Goal: Information Seeking & Learning: Learn about a topic

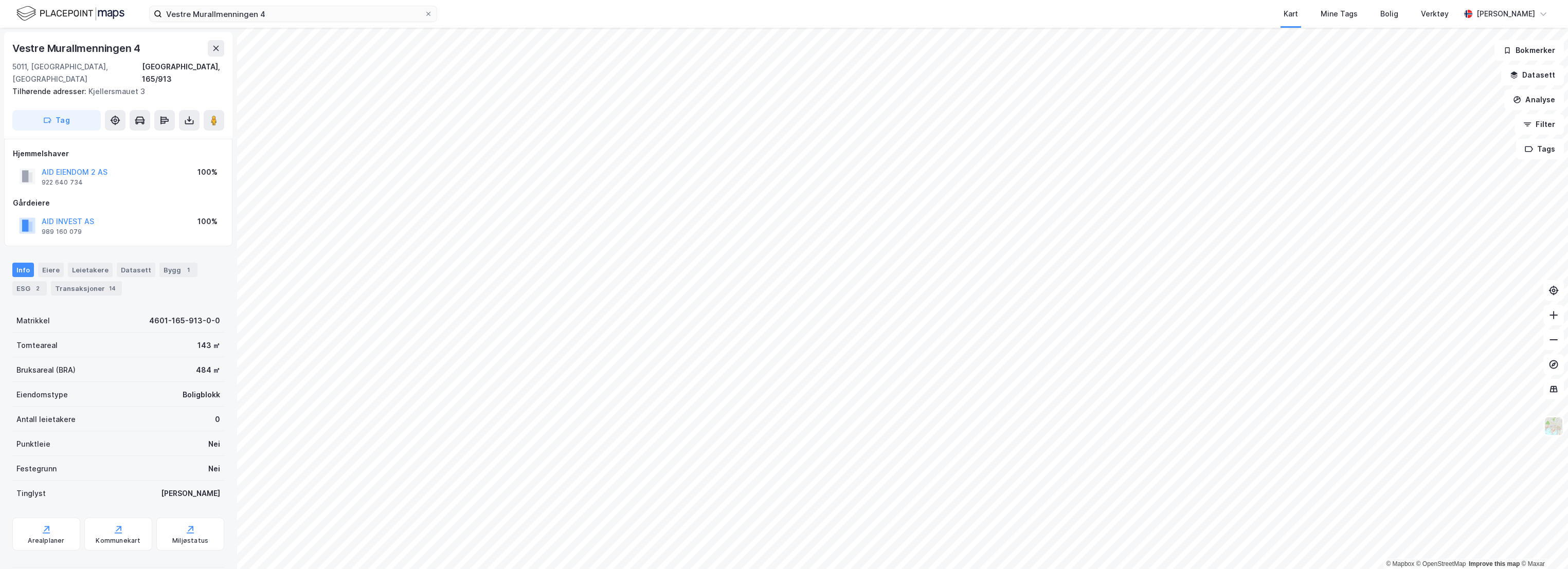
scroll to position [3, 0]
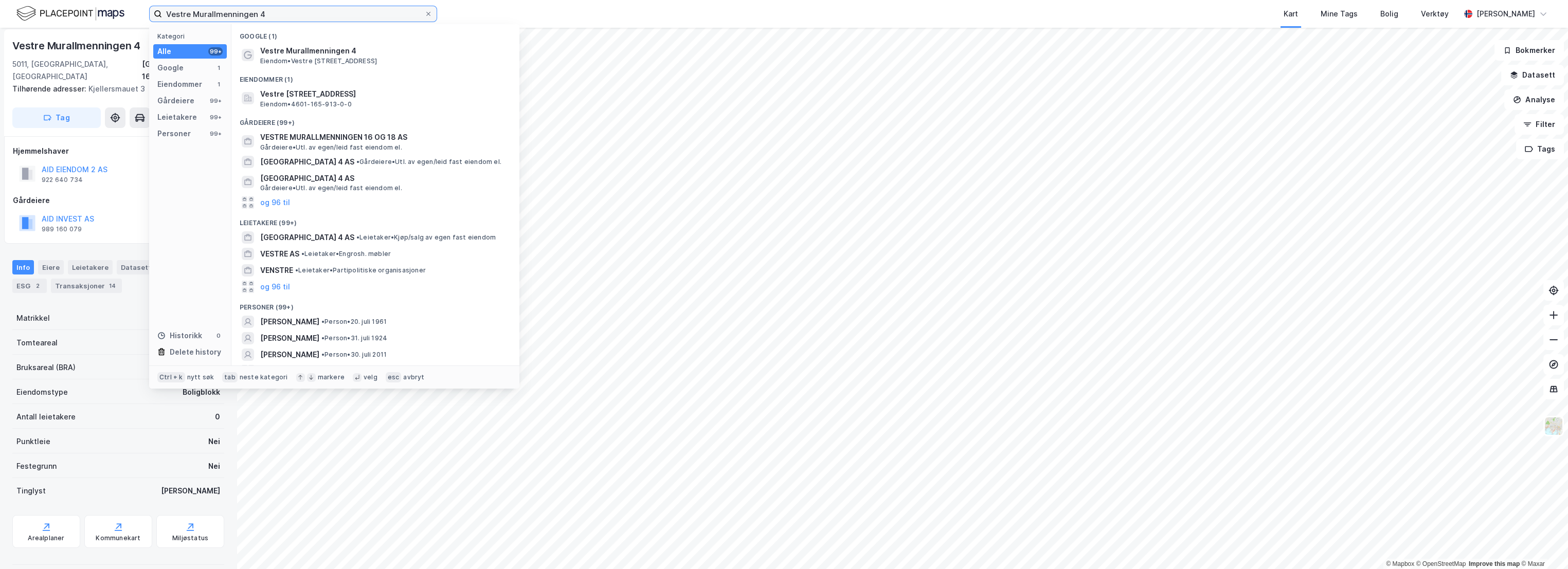
drag, startPoint x: 284, startPoint y: 19, endPoint x: 159, endPoint y: -5, distance: 127.3
click at [159, 0] on html "Vestre Murallmenningen 4 Kategori Alle 99+ Google 1 Eiendommer 1 Gårdeiere 99+ …" at bounding box center [784, 284] width 1568 height 569
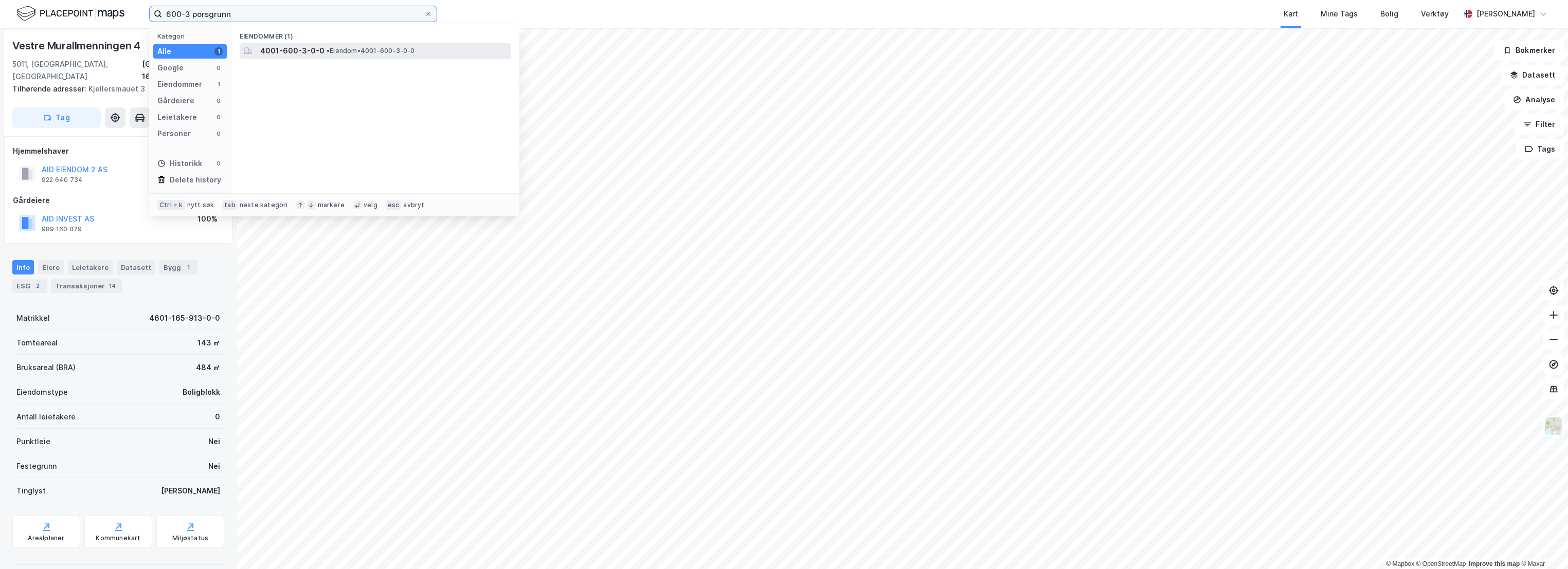
type input "600-3 porsgrunn"
click at [272, 57] on div "4001-600-3-0-0 • Eiendom • 4001-600-3-0-0" at bounding box center [375, 51] width 272 height 16
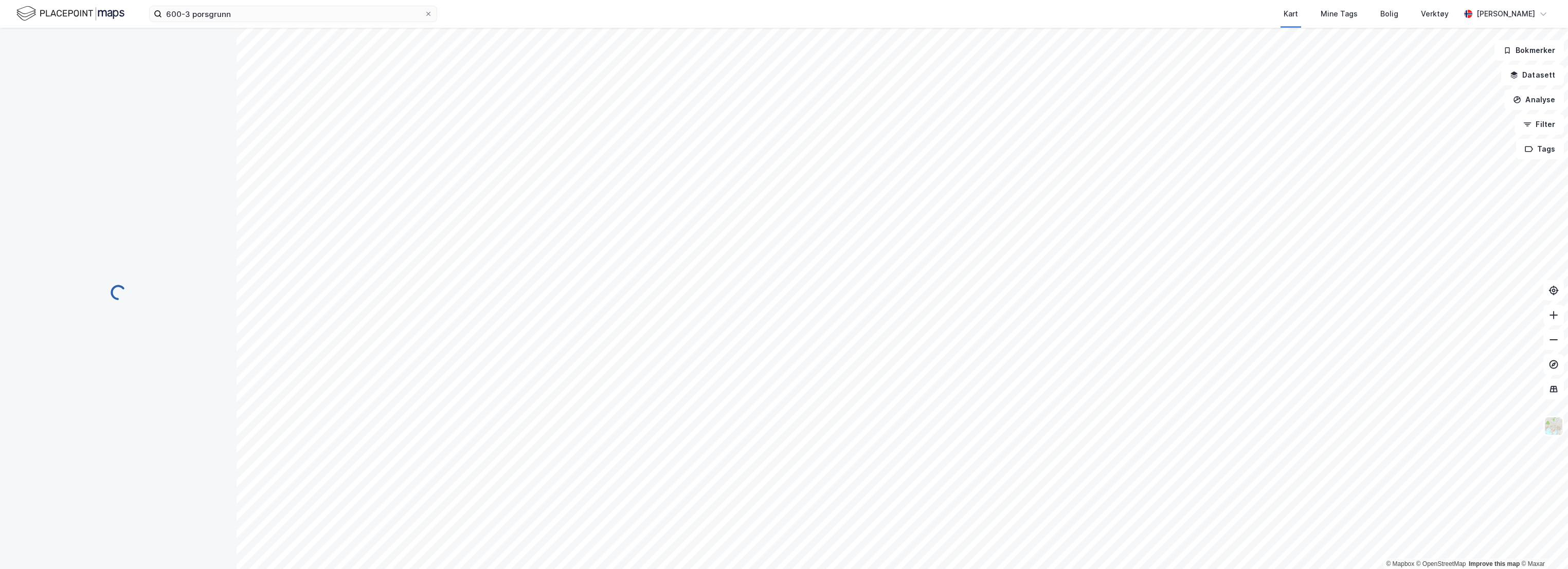
scroll to position [3, 0]
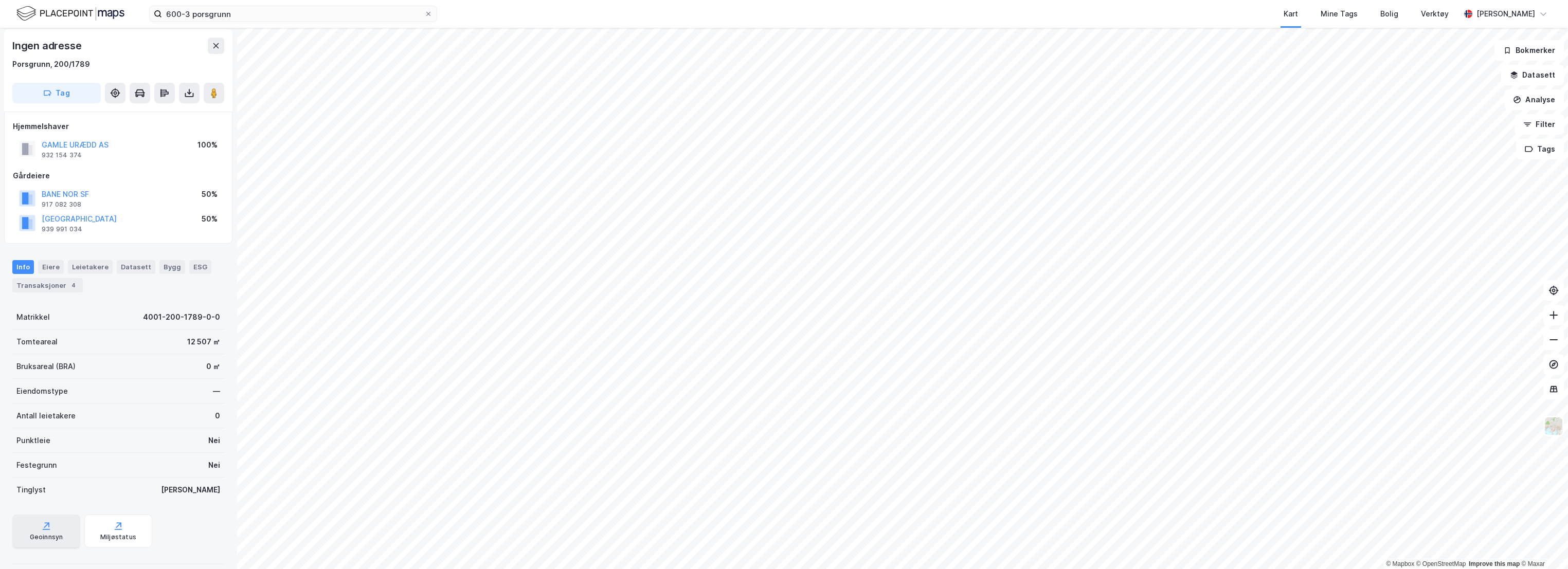
click at [53, 529] on div "Geoinnsyn" at bounding box center [47, 530] width 68 height 33
